Goal: Understand process/instructions

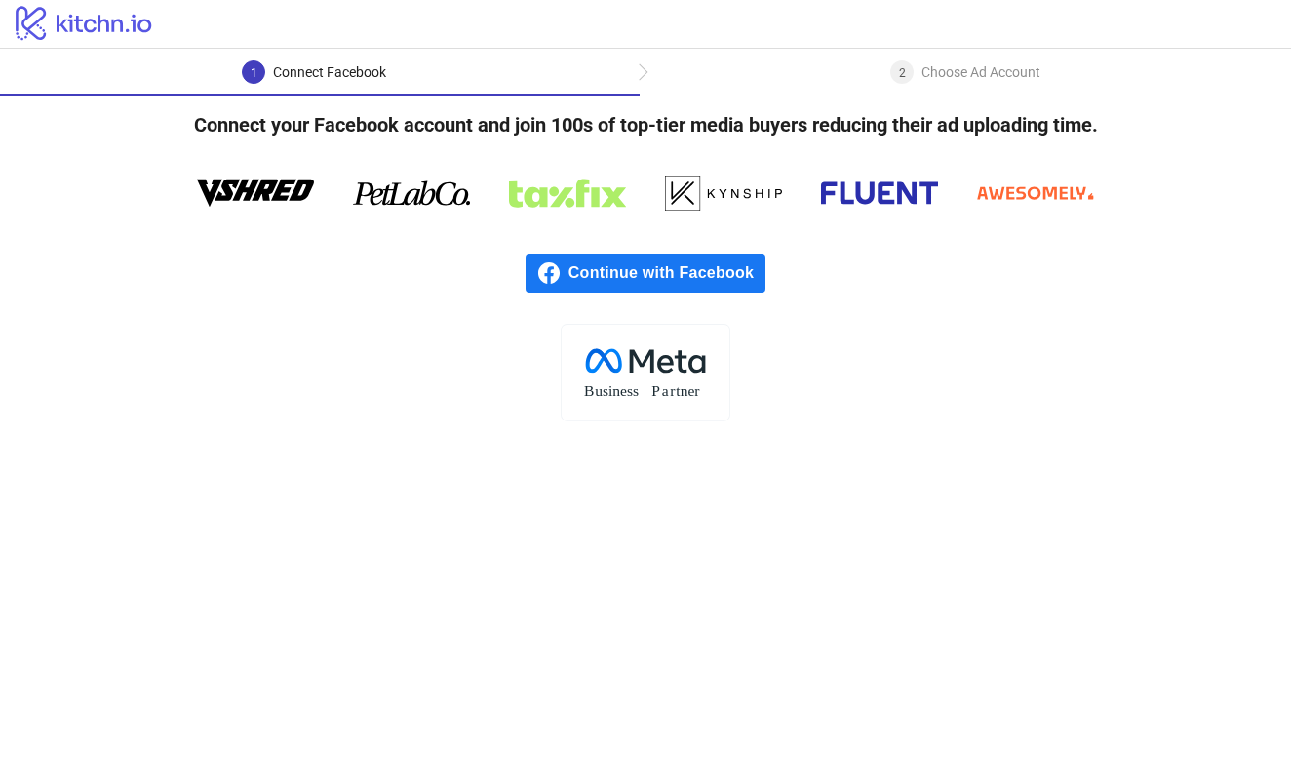
click at [117, 24] on icon "logo/logo" at bounding box center [84, 22] width 169 height 39
click at [986, 0] on div "logo/logo" at bounding box center [645, 24] width 1291 height 49
click at [918, 75] on div "2 Choose Ad Account" at bounding box center [965, 77] width 150 height 35
click at [908, 75] on div "2" at bounding box center [901, 71] width 23 height 23
click at [425, 77] on div "1 Connect Facebook" at bounding box center [320, 77] width 640 height 35
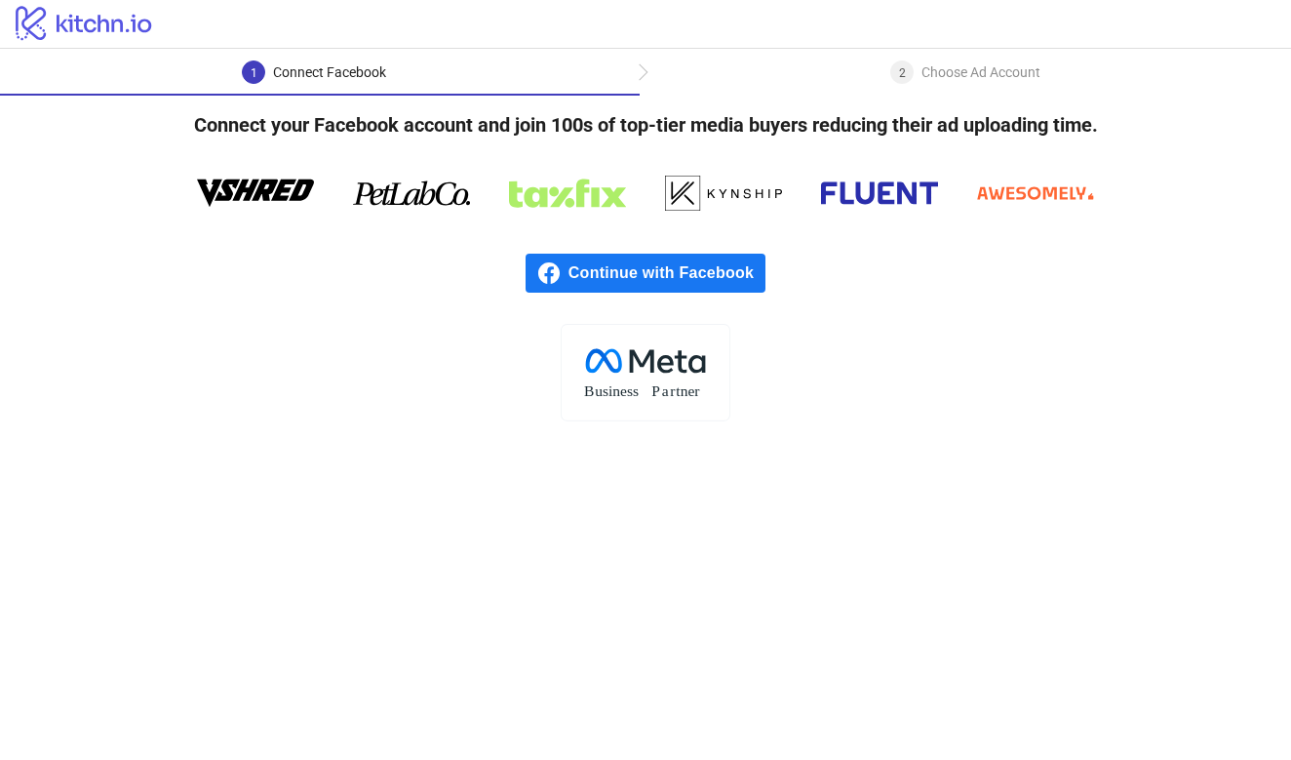
click at [653, 381] on rect at bounding box center [645, 372] width 169 height 97
drag, startPoint x: 694, startPoint y: 181, endPoint x: 649, endPoint y: 194, distance: 46.6
click at [650, 194] on div at bounding box center [645, 193] width 1170 height 59
drag, startPoint x: 591, startPoint y: 196, endPoint x: 622, endPoint y: 196, distance: 31.2
click at [622, 196] on icon at bounding box center [567, 193] width 117 height 59
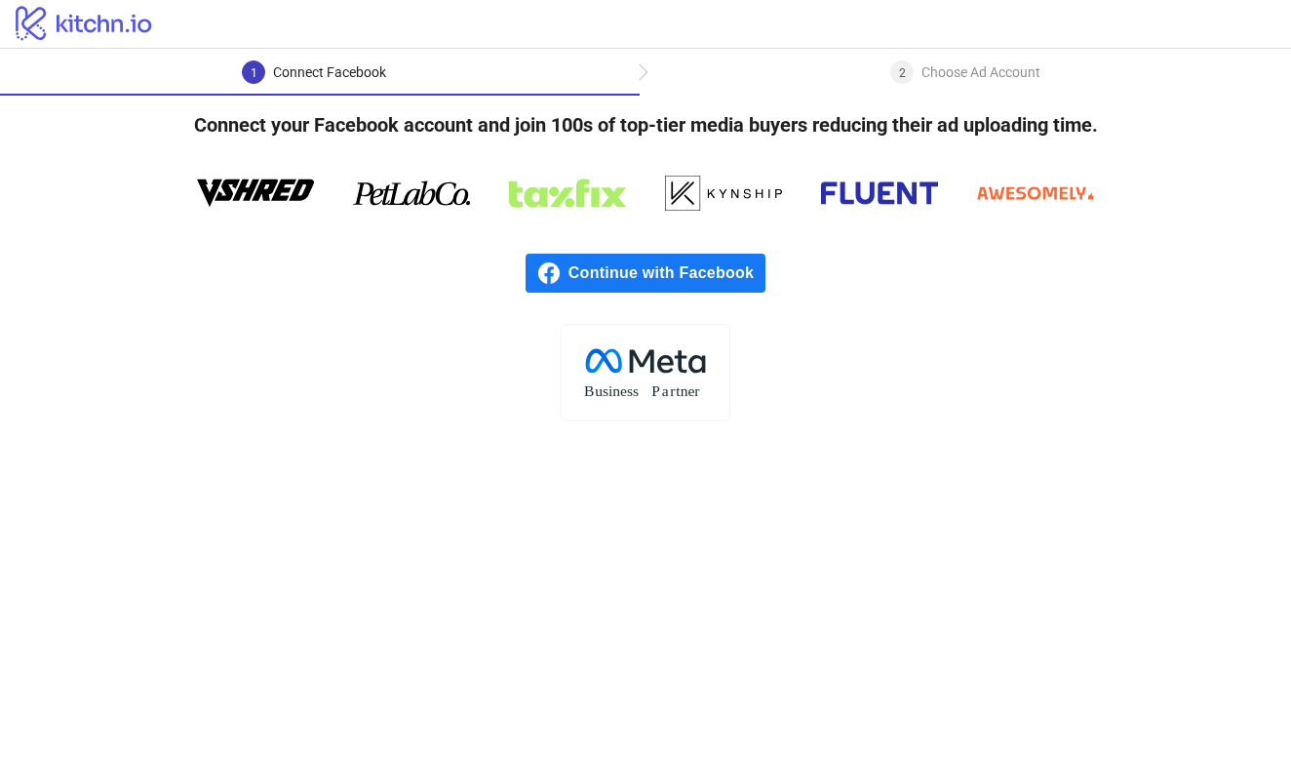
click at [896, 72] on div "2" at bounding box center [901, 71] width 23 height 23
click at [931, 72] on div "Choose Ad Account" at bounding box center [980, 71] width 119 height 23
